Goal: Task Accomplishment & Management: Use online tool/utility

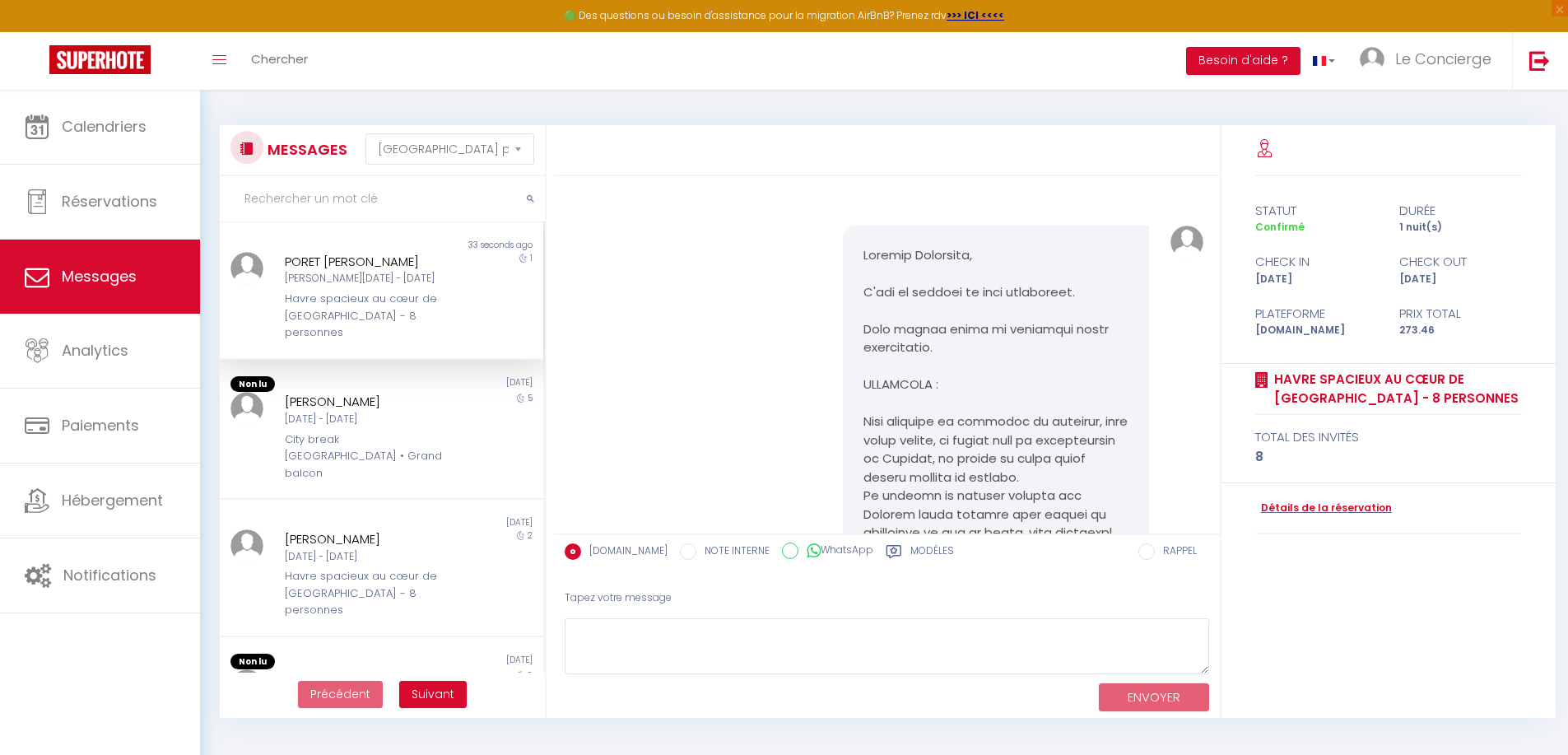
select select "message"
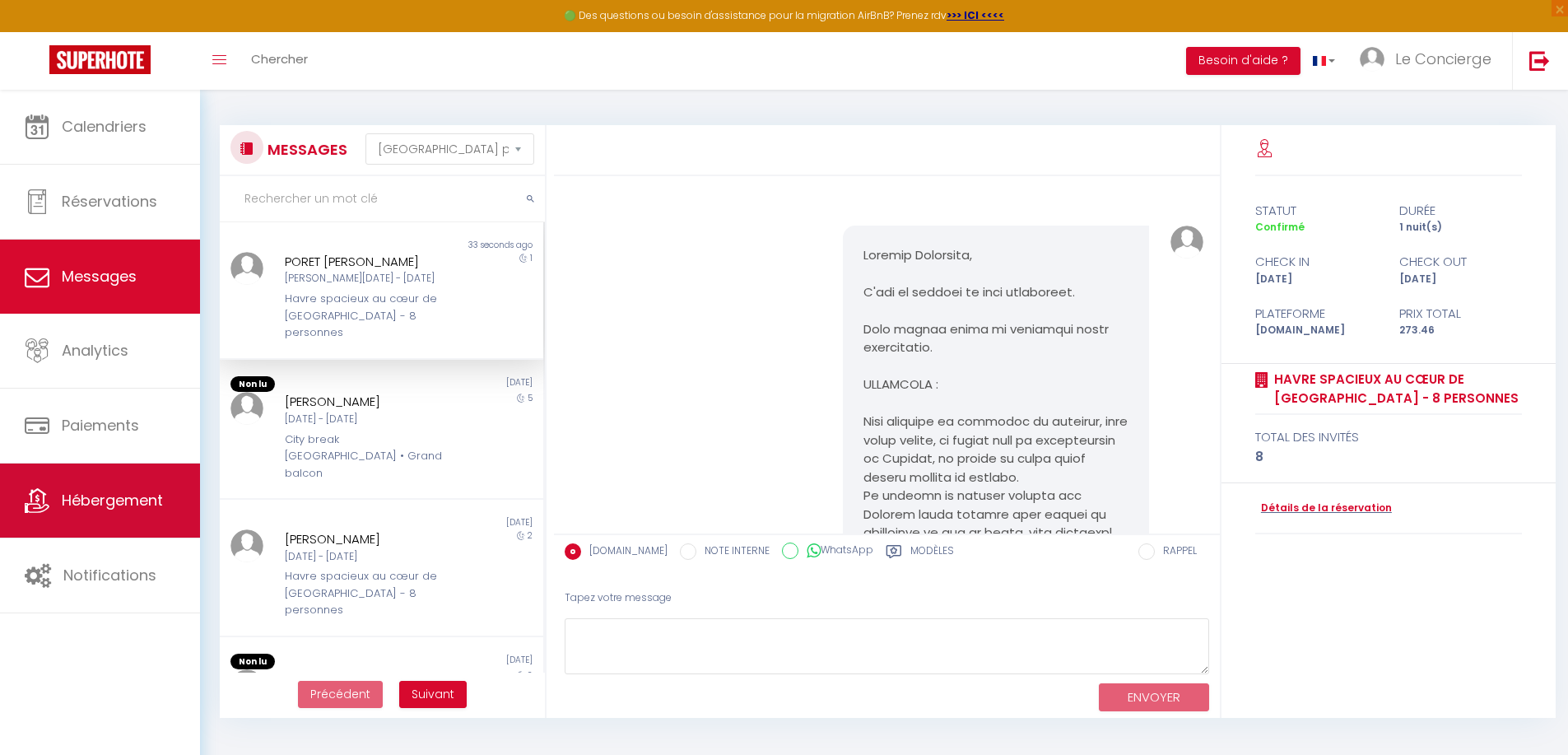
scroll to position [2897, 0]
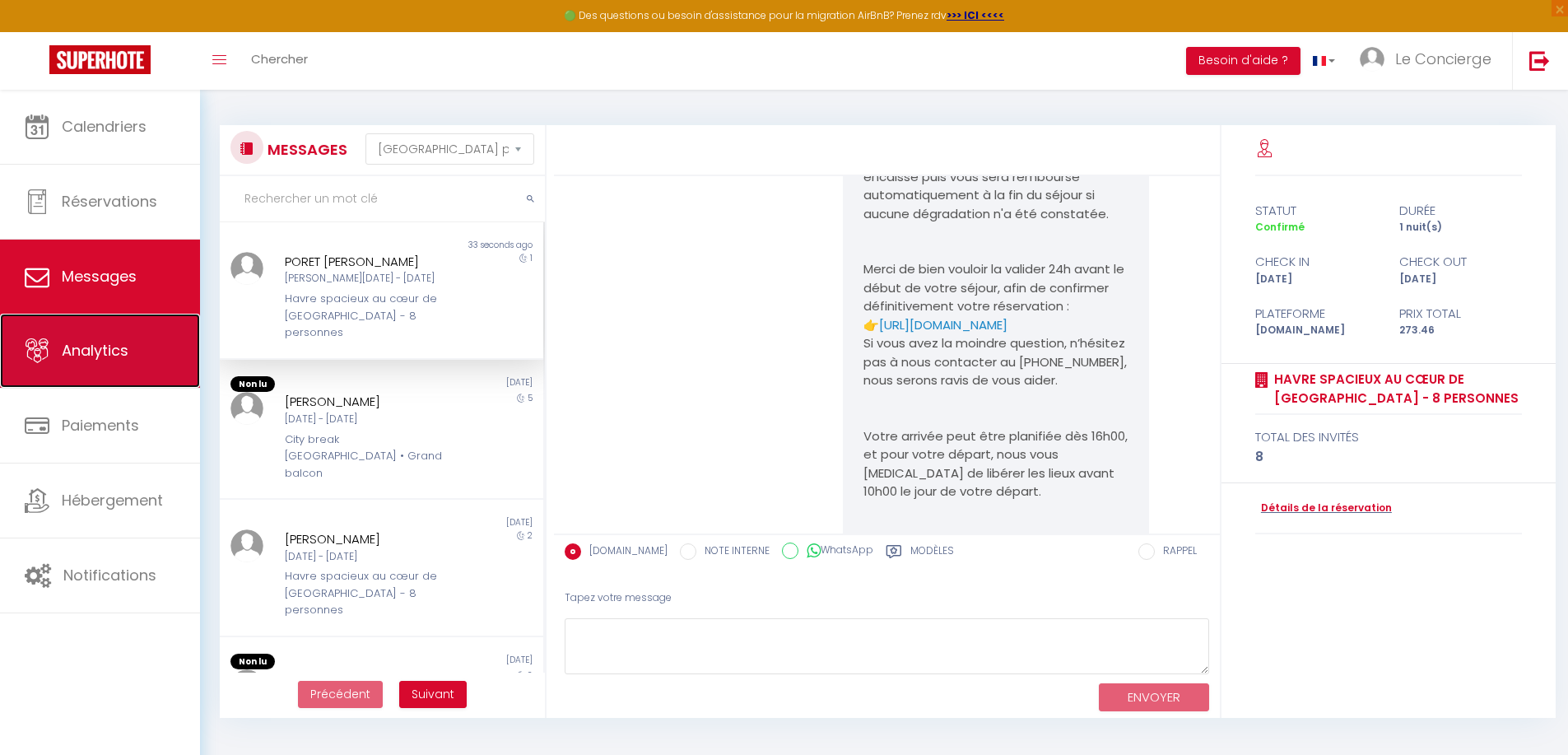
click at [106, 355] on span "Analytics" at bounding box center [95, 351] width 67 height 21
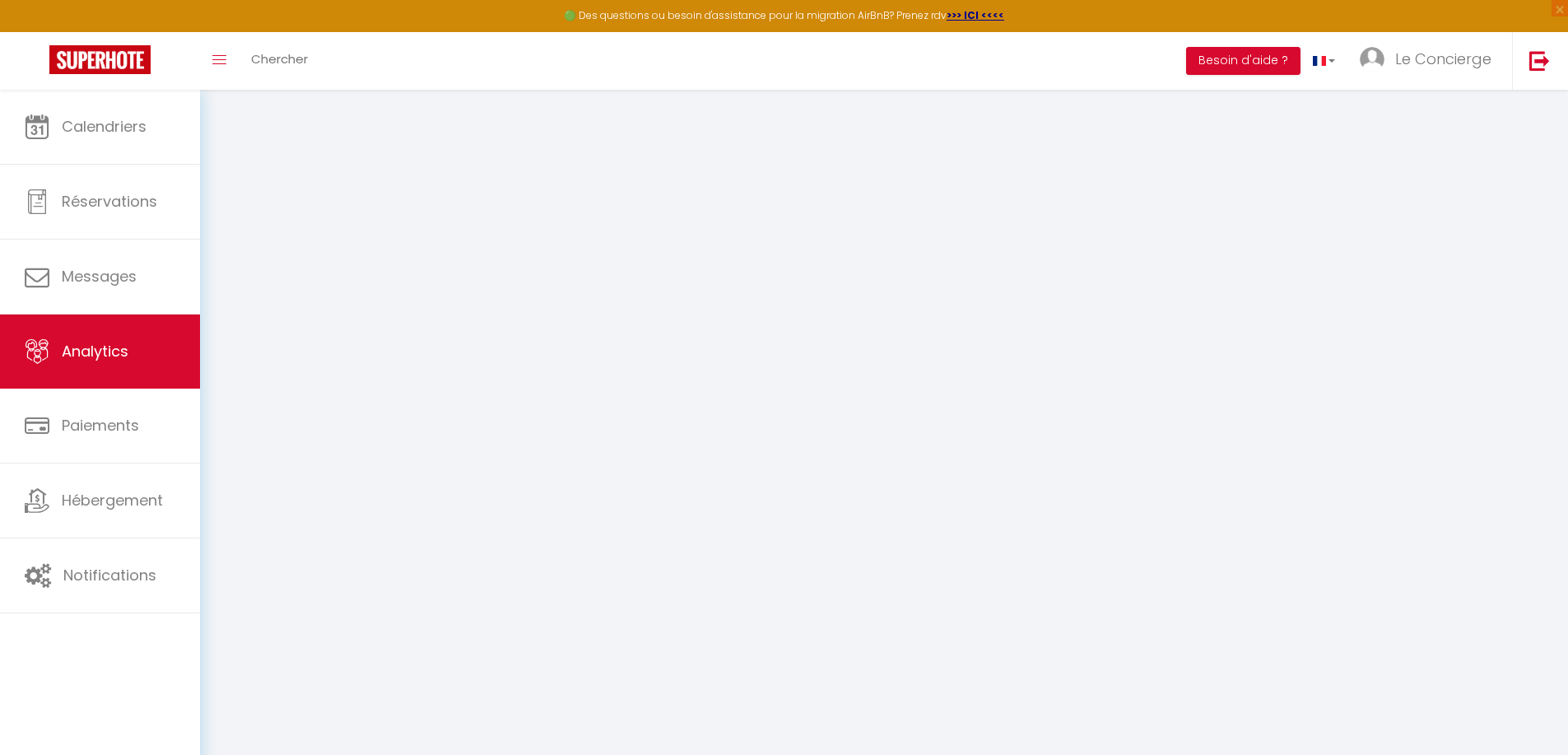
select select "2025"
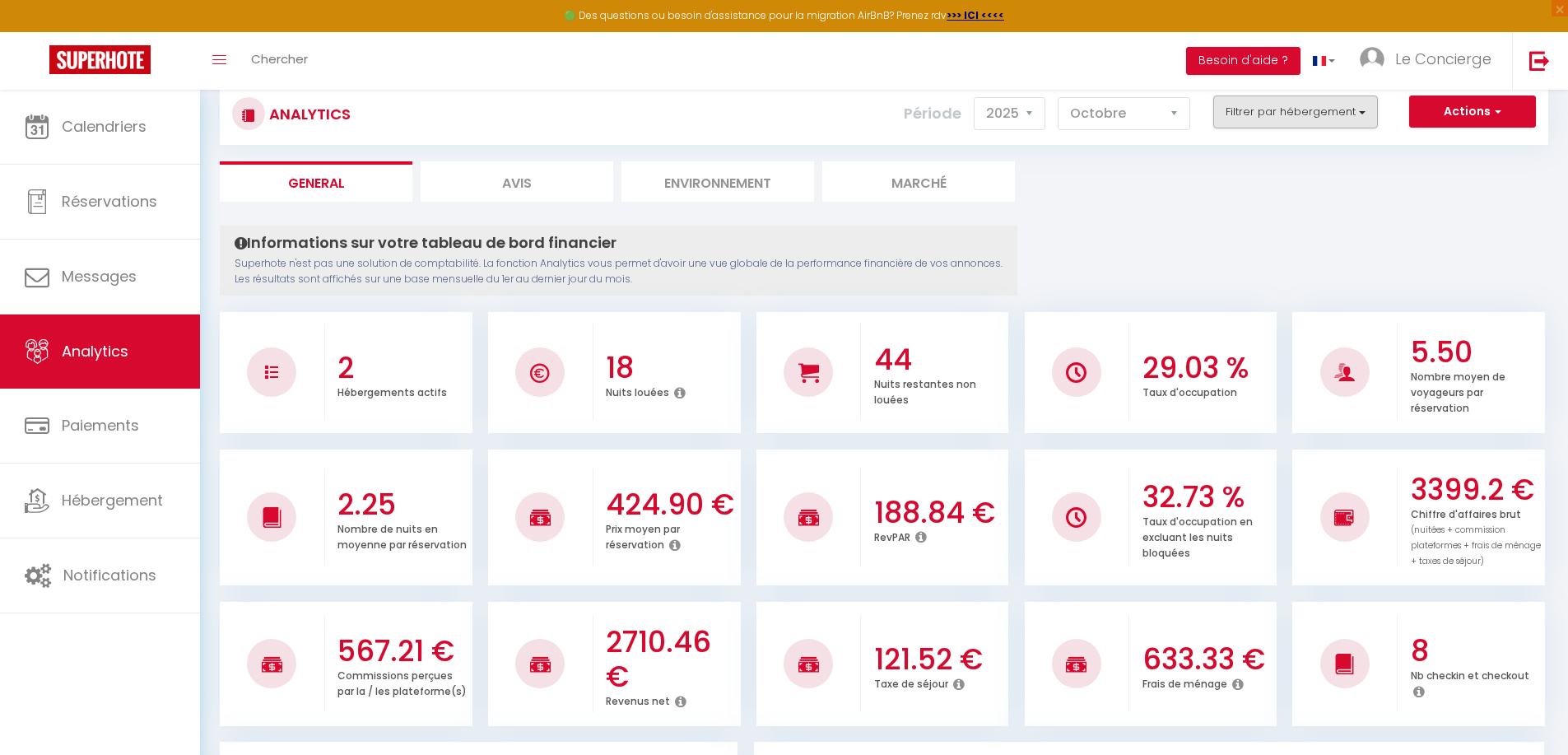
scroll to position [41, 0]
click at [1291, 113] on button "Filtrer par hébergement" at bounding box center [1296, 112] width 165 height 33
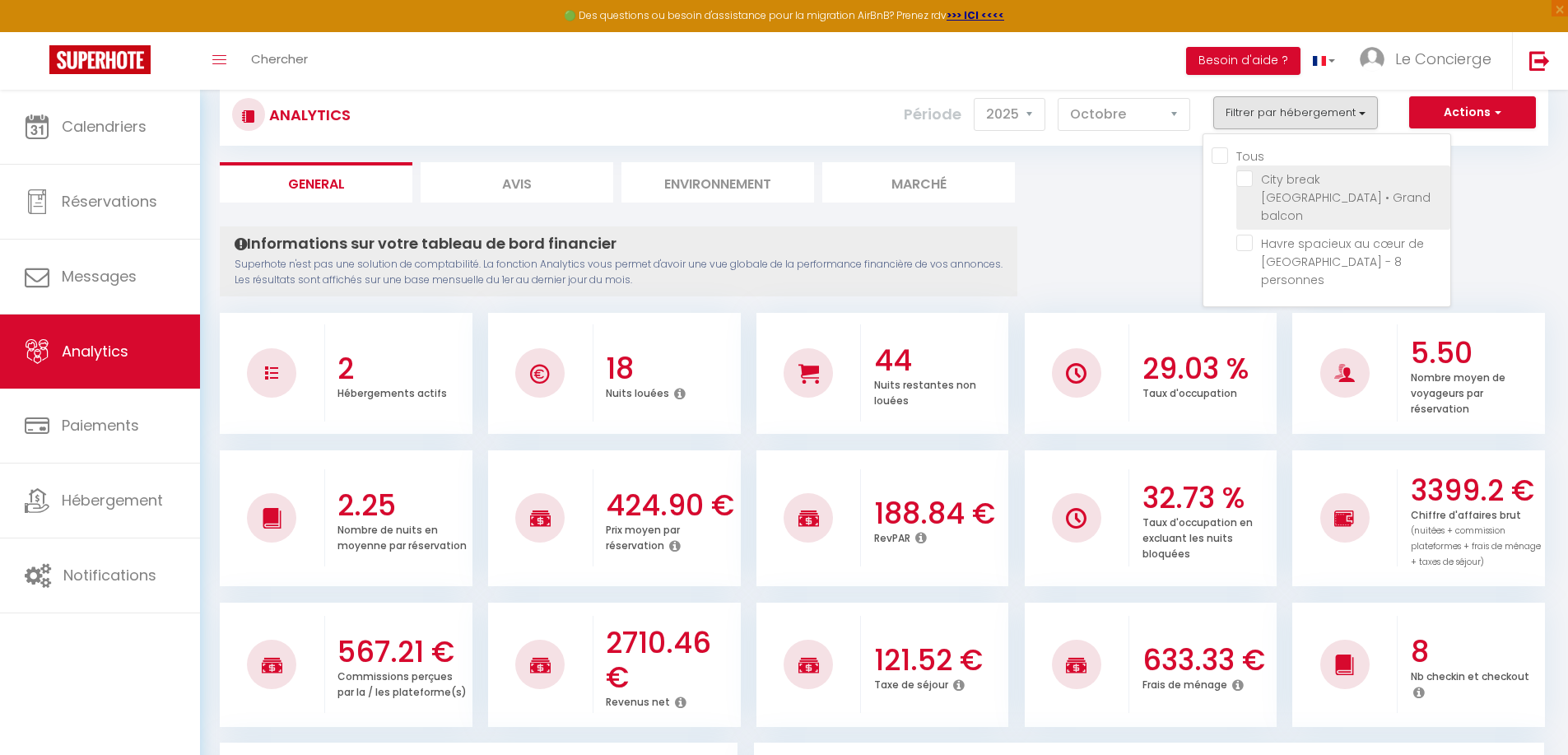
click at [1300, 189] on span "City break [GEOGRAPHIC_DATA] • Grand balcon" at bounding box center [1347, 198] width 170 height 53
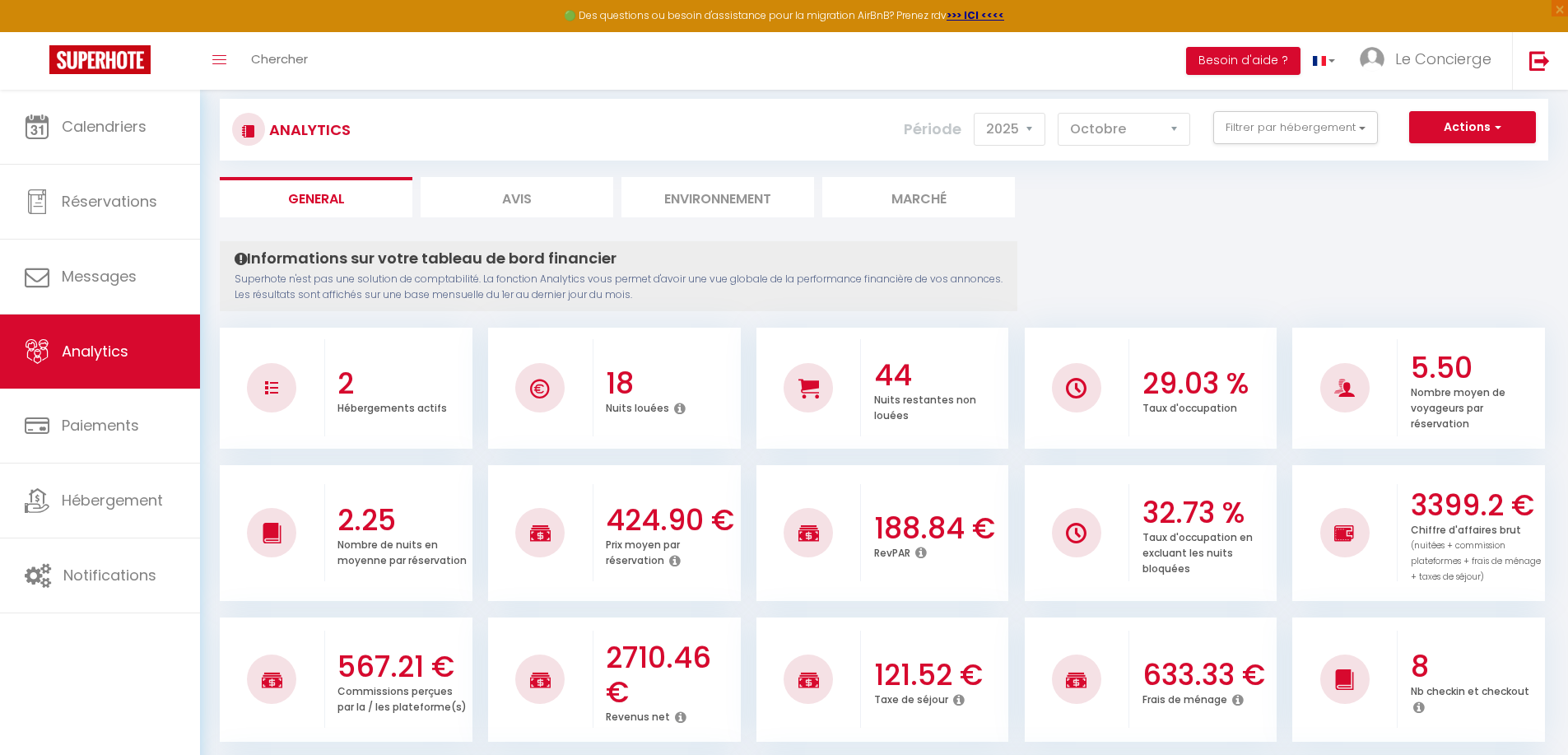
scroll to position [25, 0]
click at [1086, 123] on select "[PERSON_NAME] Mars Avril Mai Juin Juillet Août Septembre Octobre Novembre Décem…" at bounding box center [1124, 130] width 133 height 33
select select "9"
click at [1059, 114] on select "[PERSON_NAME] Mars Avril Mai Juin Juillet Août Septembre Octobre Novembre Décem…" at bounding box center [1124, 130] width 133 height 33
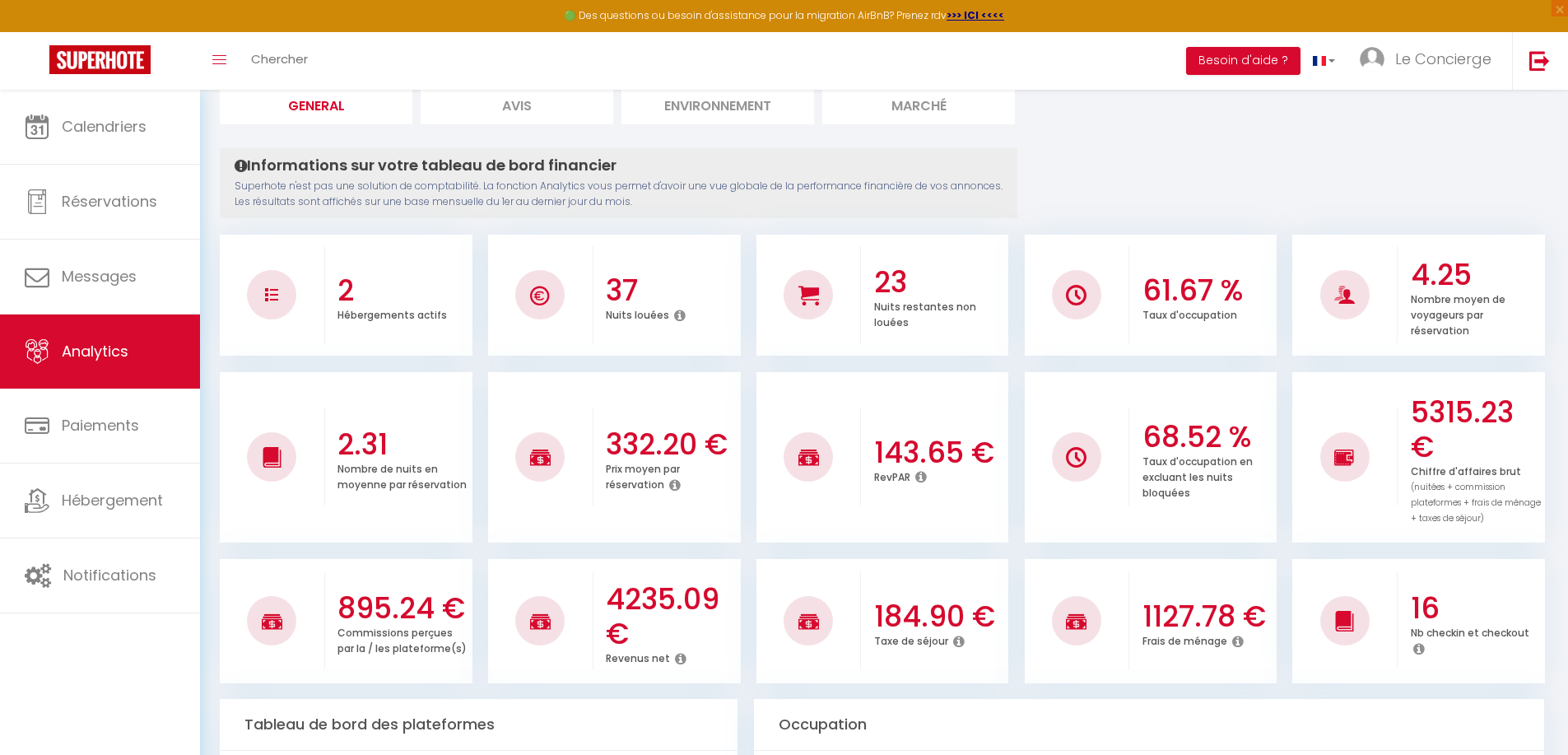
scroll to position [121, 0]
